Goal: Task Accomplishment & Management: Manage account settings

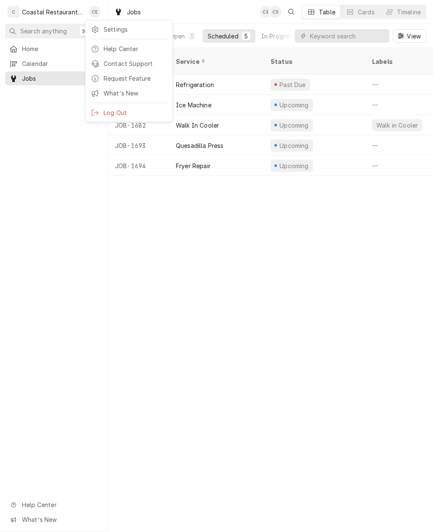
click at [109, 34] on div "Settings" at bounding box center [128, 29] width 79 height 11
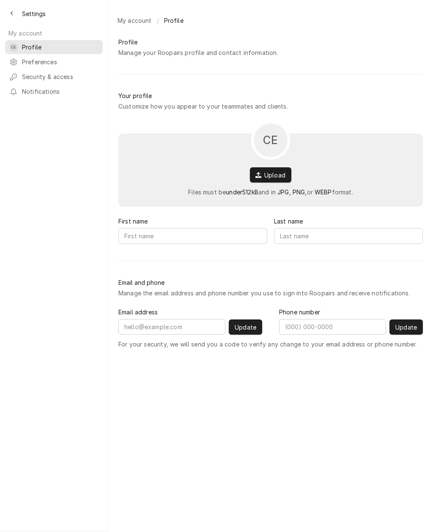
type input "Carlos"
type input "Espin"
type input "Carlos@coastalrestaurantrepair.com"
type input "(302) 493-6774"
click at [33, 87] on span "Notifications" at bounding box center [60, 91] width 76 height 9
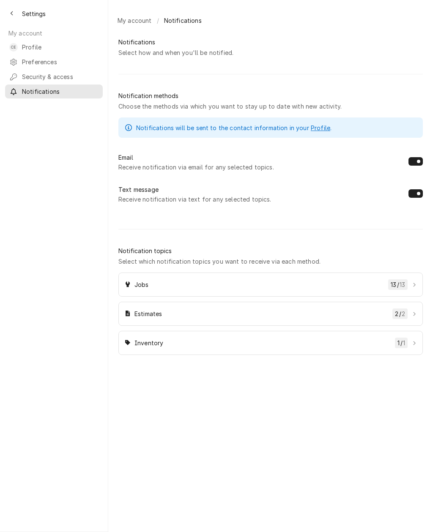
click at [417, 197] on button "Dynamic Content Wrapper" at bounding box center [415, 193] width 14 height 8
checkbox input "false"
click at [310, 426] on div "My account / Notifications Notifications Select how and when you'll be notified…" at bounding box center [270, 266] width 324 height 532
